Goal: Task Accomplishment & Management: Manage account settings

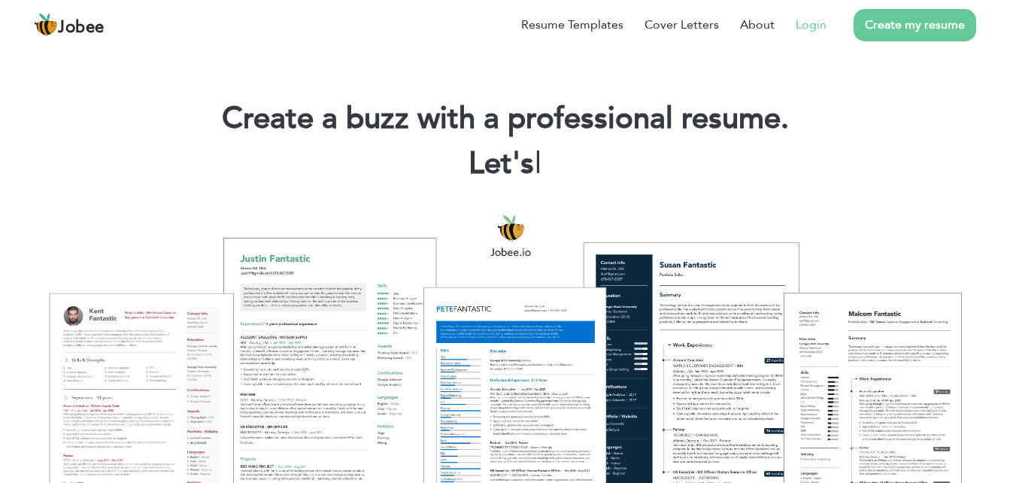
click at [814, 26] on link "Login" at bounding box center [811, 25] width 31 height 18
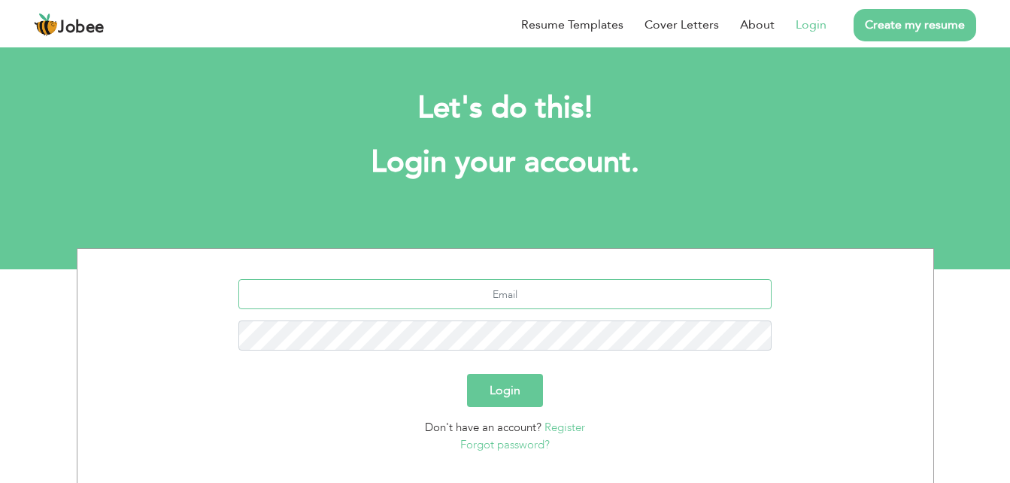
click at [473, 293] on input "text" at bounding box center [504, 294] width 533 height 30
type input "mianali3@gmail.com"
click at [467, 374] on button "Login" at bounding box center [505, 390] width 76 height 33
